Goal: Information Seeking & Learning: Learn about a topic

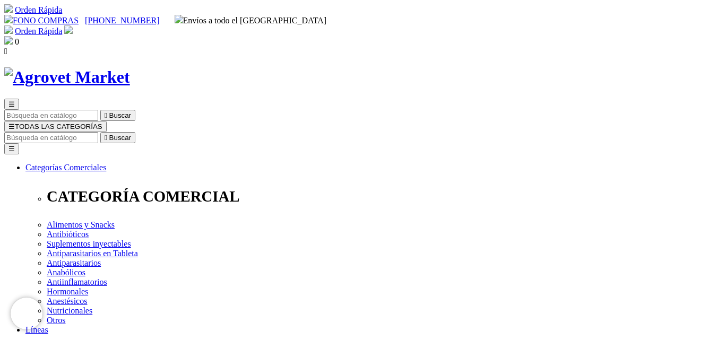
click at [98, 132] on input "Buscar" at bounding box center [51, 137] width 94 height 11
type input "fer"
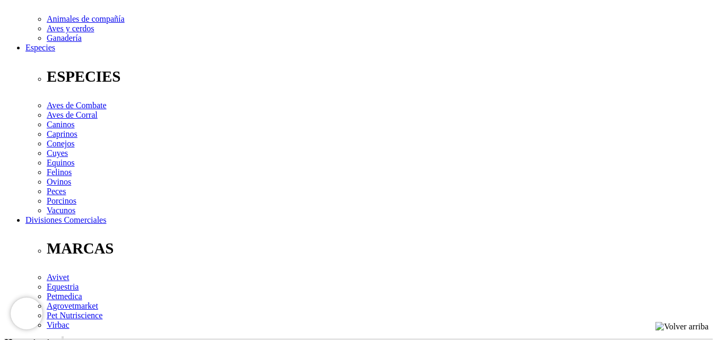
scroll to position [372, 0]
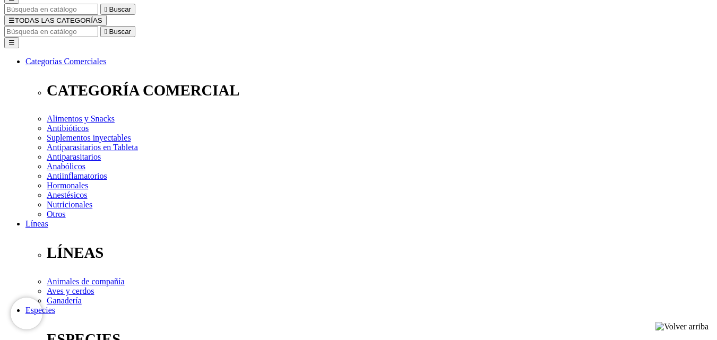
scroll to position [0, 0]
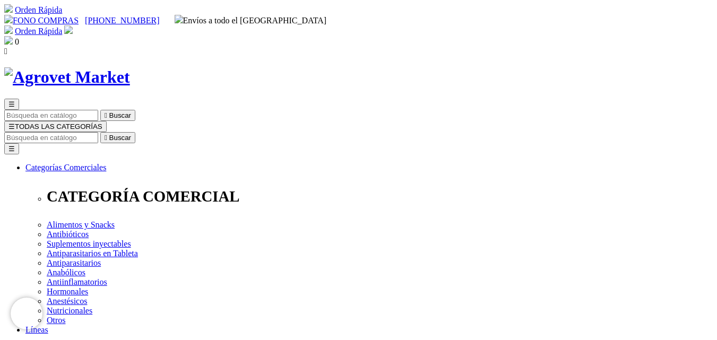
click at [98, 132] on input "Buscar" at bounding box center [51, 137] width 94 height 11
type input "h"
type input "hierro"
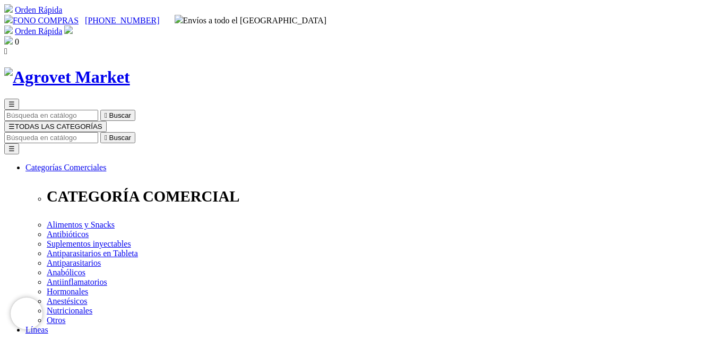
click at [98, 132] on input "Buscar" at bounding box center [51, 137] width 94 height 11
type input "ketoc"
click at [317, 132] on button " Buscar" at bounding box center [334, 137] width 35 height 11
click at [130, 67] on img at bounding box center [67, 77] width 126 height 20
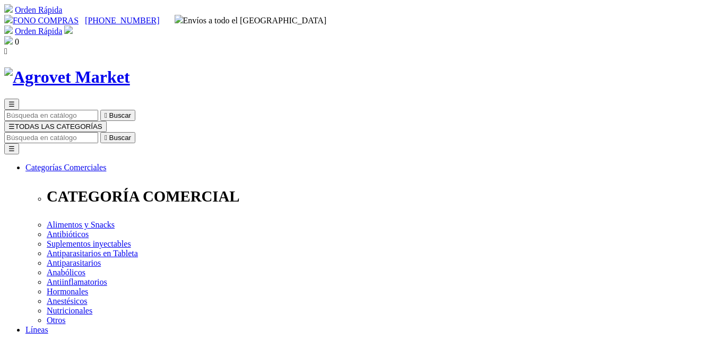
click at [119, 67] on img at bounding box center [67, 77] width 126 height 20
